Goal: Information Seeking & Learning: Understand process/instructions

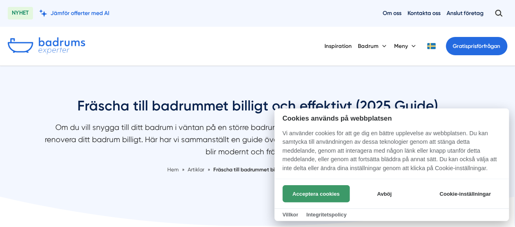
click at [320, 196] on button "Acceptera cookies" at bounding box center [315, 193] width 67 height 17
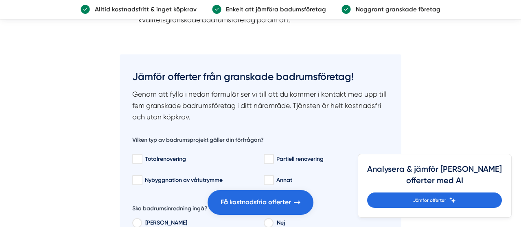
scroll to position [2562, 0]
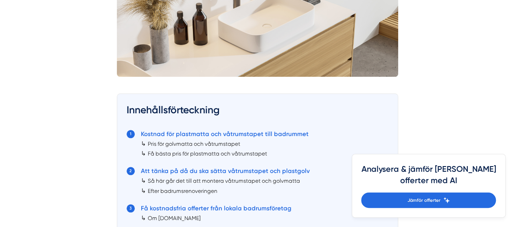
scroll to position [407, 0]
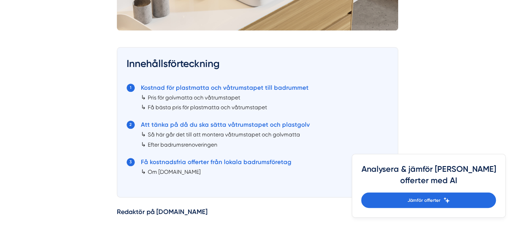
click at [285, 134] on link "Så här går det till att montera våtrumstapet och golvmatta" at bounding box center [224, 134] width 152 height 7
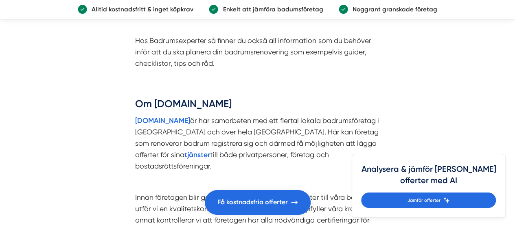
scroll to position [2935, 0]
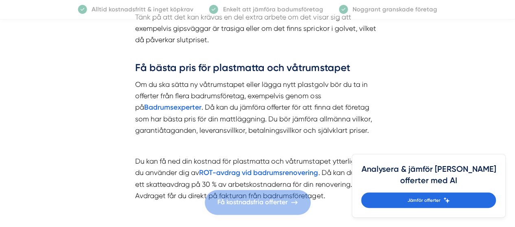
scroll to position [1017, 0]
